Goal: Information Seeking & Learning: Find contact information

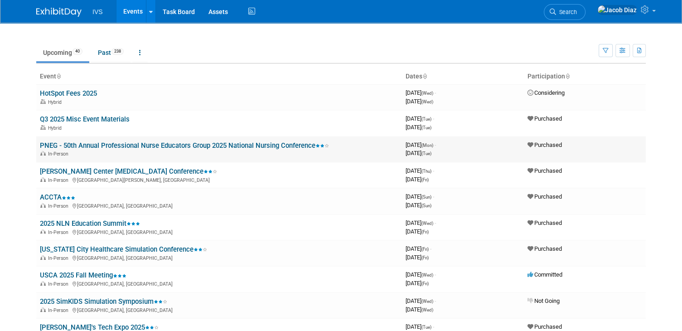
click at [167, 145] on link "PNEG - 50th Annual Professional Nurse Educators Group 2025 National Nursing Con…" at bounding box center [184, 145] width 289 height 8
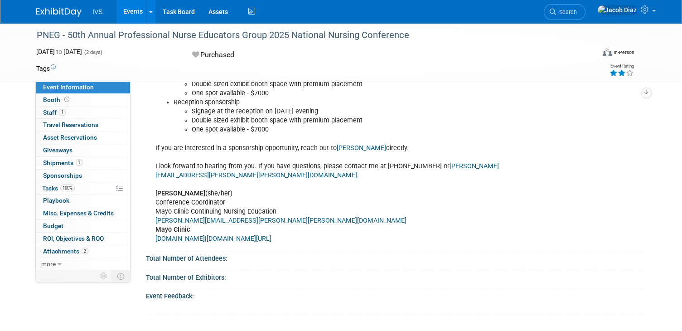
scroll to position [699, 0]
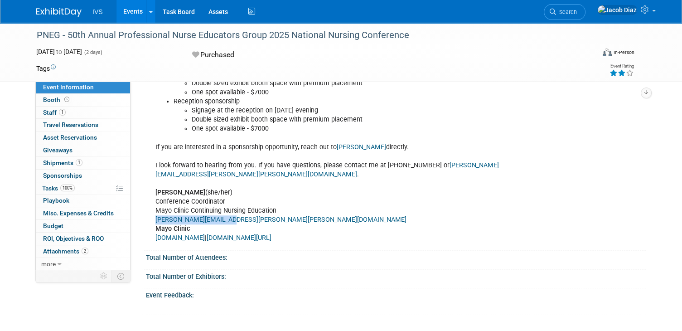
drag, startPoint x: 243, startPoint y: 200, endPoint x: 152, endPoint y: 194, distance: 91.3
copy link "hylland.megan@mayo.edu"
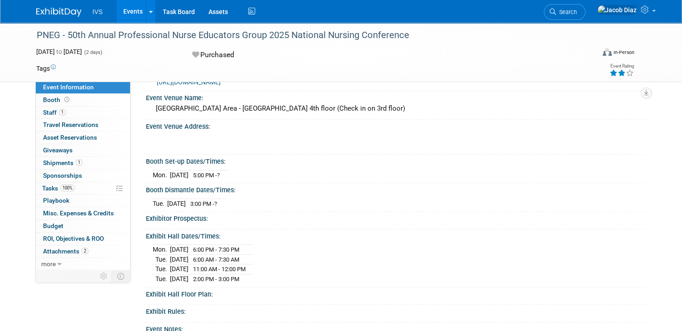
scroll to position [0, 0]
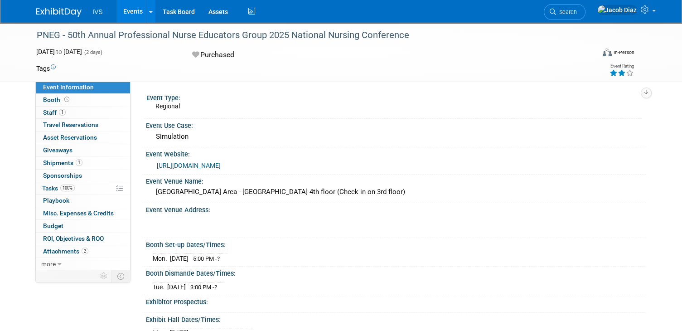
click at [221, 165] on link "https://ce.mayo.edu/nursing/content/50th-annual-professional-nurse-educators-gr…" at bounding box center [189, 165] width 64 height 7
click at [135, 7] on link "Events" at bounding box center [132, 11] width 33 height 23
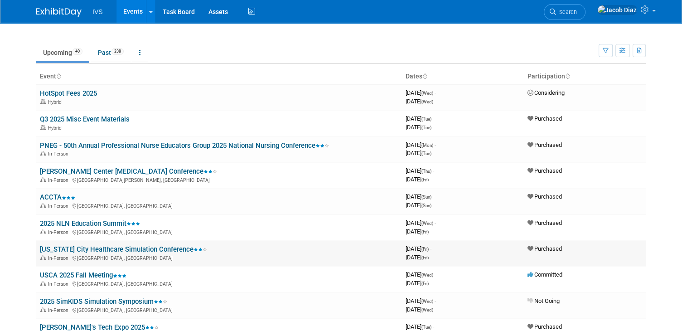
click at [133, 247] on link "[US_STATE] City Healthcare Simulation Conference" at bounding box center [123, 249] width 167 height 8
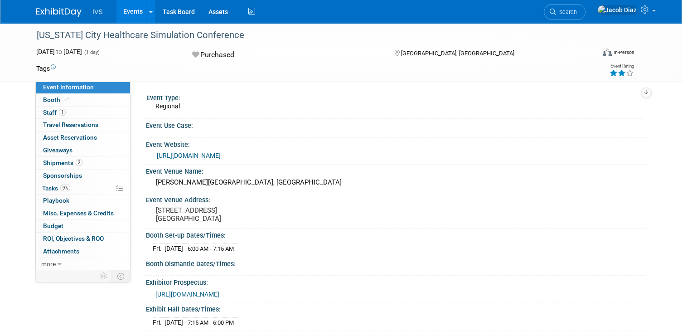
drag, startPoint x: 236, startPoint y: 217, endPoint x: 156, endPoint y: 210, distance: 80.0
click at [156, 210] on pre "[STREET_ADDRESS] [GEOGRAPHIC_DATA]" at bounding box center [250, 214] width 189 height 16
copy pre "[STREET_ADDRESS] [GEOGRAPHIC_DATA]"
